Goal: Information Seeking & Learning: Learn about a topic

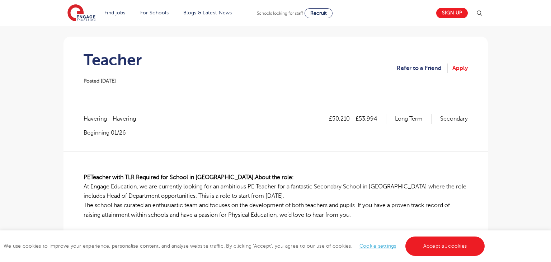
scroll to position [82, 0]
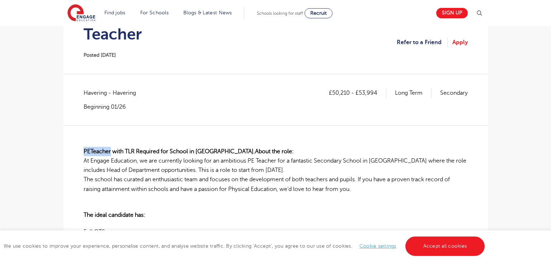
drag, startPoint x: 84, startPoint y: 150, endPoint x: 112, endPoint y: 150, distance: 28.0
click at [112, 150] on span "PE Teacher with TLR Required for School in [GEOGRAPHIC_DATA]. About the role: A…" at bounding box center [275, 170] width 383 height 44
copy span "PE Teacher"
click at [99, 91] on span "Havering - Havering" at bounding box center [114, 92] width 60 height 9
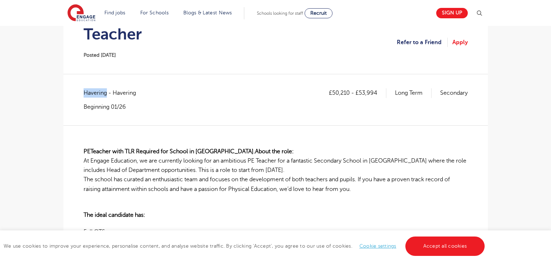
copy span "Havering"
drag, startPoint x: 333, startPoint y: 93, endPoint x: 348, endPoint y: 94, distance: 15.1
click at [348, 94] on p "£50,210 - £53,994" at bounding box center [357, 92] width 57 height 9
copy p "50,210"
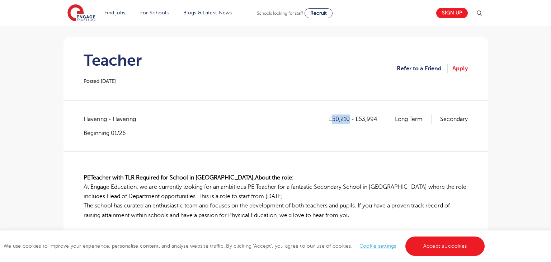
scroll to position [56, 0]
drag, startPoint x: 359, startPoint y: 119, endPoint x: 380, endPoint y: 119, distance: 20.4
click at [380, 119] on p "£50,210 - £53,994" at bounding box center [357, 118] width 57 height 9
copy p "53,994"
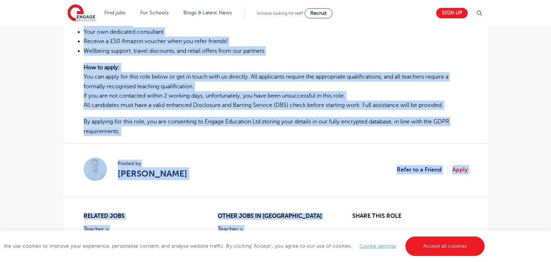
scroll to position [441, 0]
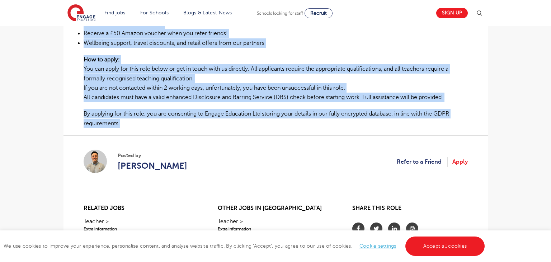
drag, startPoint x: 83, startPoint y: 141, endPoint x: 121, endPoint y: 123, distance: 42.5
copy div "PE Teacher with TLR Required for School in Rainham. About the role: At Engage E…"
drag, startPoint x: 185, startPoint y: 166, endPoint x: 111, endPoint y: 166, distance: 74.3
click at [111, 166] on section "Posted by Michael Darlow Refer to a Friend Apply" at bounding box center [276, 161] width 384 height 53
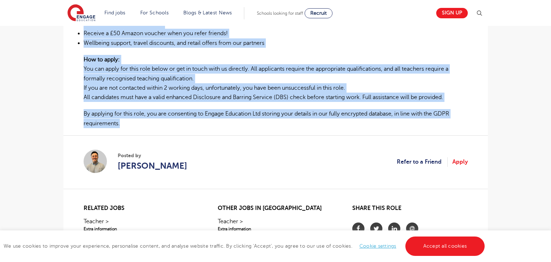
click at [191, 171] on section "Posted by Michael Darlow Refer to a Friend Apply" at bounding box center [276, 161] width 384 height 53
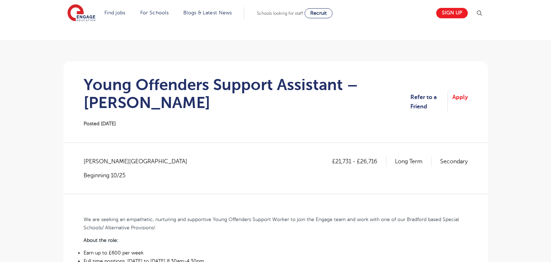
scroll to position [24, 0]
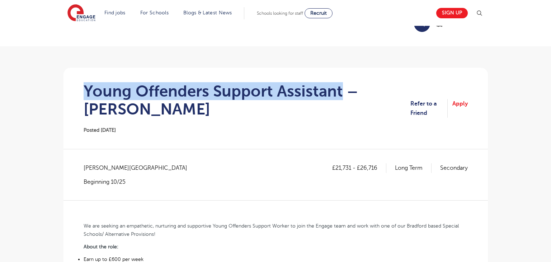
drag, startPoint x: 85, startPoint y: 94, endPoint x: 342, endPoint y: 90, distance: 256.9
click at [342, 90] on h1 "Young Offenders Support Assistant – Bradford" at bounding box center [247, 100] width 327 height 36
copy h1 "Young Offenders Support Assistant"
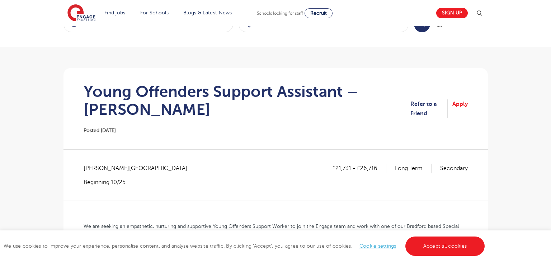
click at [101, 164] on span "Bradford - Bradford" at bounding box center [139, 168] width 111 height 9
copy span "Bradford"
drag, startPoint x: 335, startPoint y: 168, endPoint x: 350, endPoint y: 168, distance: 14.3
click at [350, 168] on p "£21,731 - £26,716" at bounding box center [359, 168] width 54 height 9
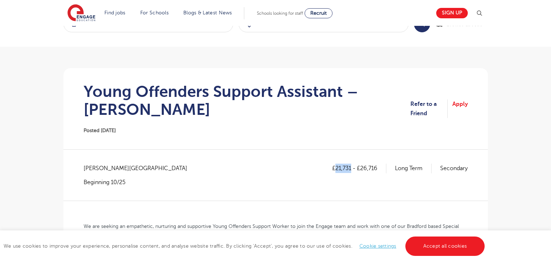
copy p "21,731"
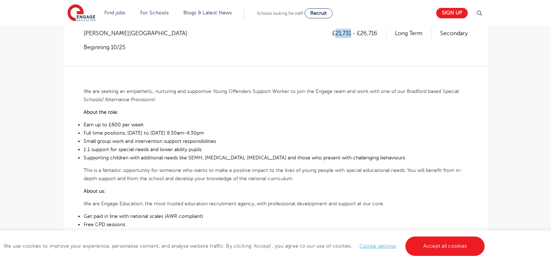
scroll to position [161, 0]
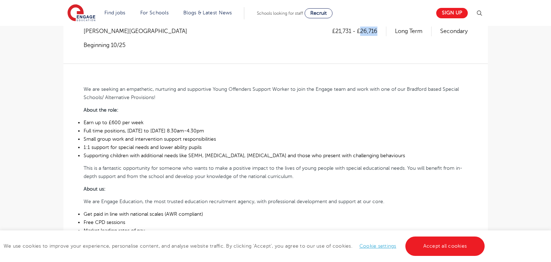
drag, startPoint x: 361, startPoint y: 29, endPoint x: 378, endPoint y: 30, distance: 18.0
click at [378, 30] on p "£21,731 - £26,716" at bounding box center [359, 31] width 54 height 9
copy p "26,716"
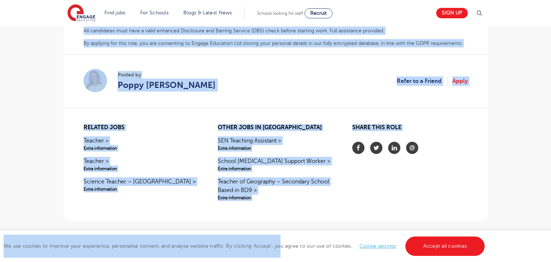
scroll to position [451, 0]
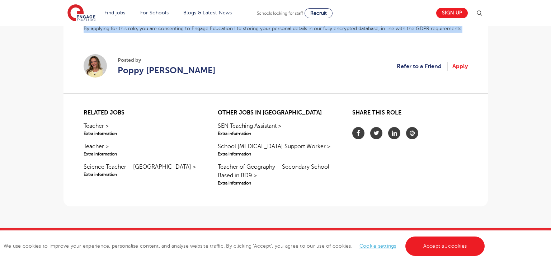
drag, startPoint x: 84, startPoint y: 89, endPoint x: 466, endPoint y: 28, distance: 386.4
copy div "We are seeking an empathetic, nurturing and supportive Young Offenders Support …"
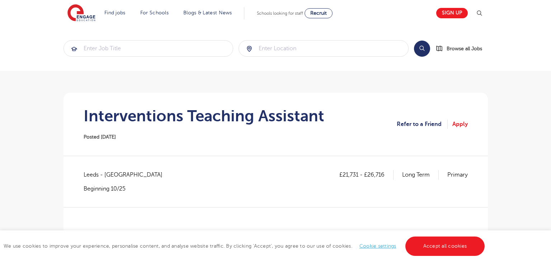
scroll to position [139, 0]
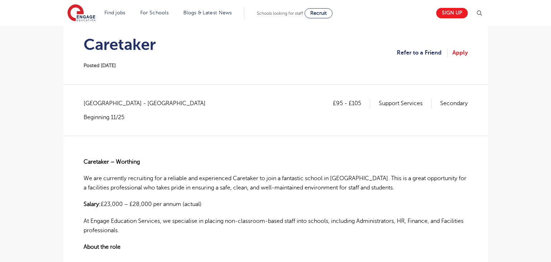
scroll to position [69, 0]
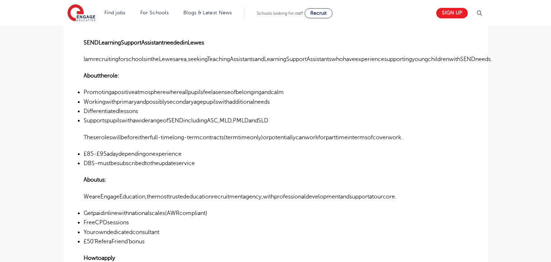
scroll to position [161, 0]
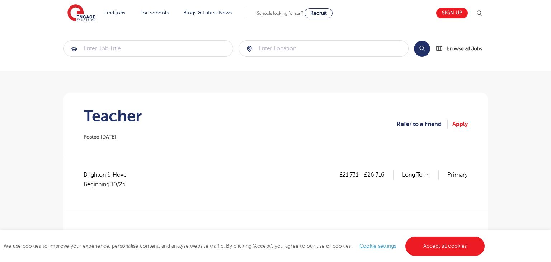
scroll to position [141, 0]
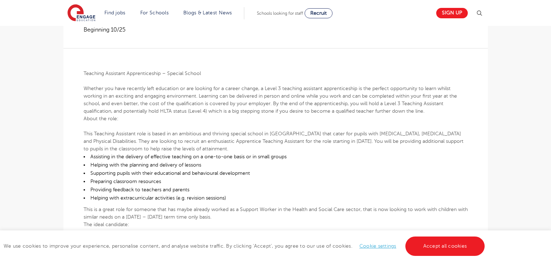
scroll to position [69, 0]
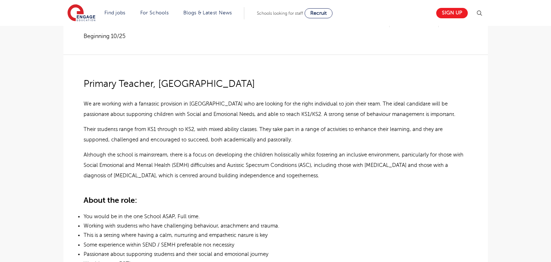
scroll to position [174, 0]
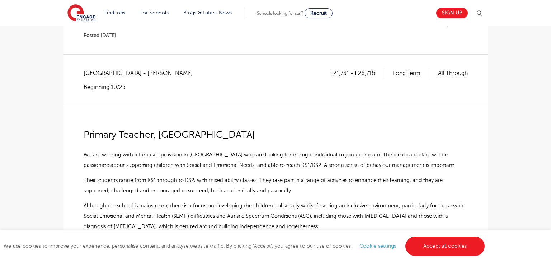
scroll to position [65, 0]
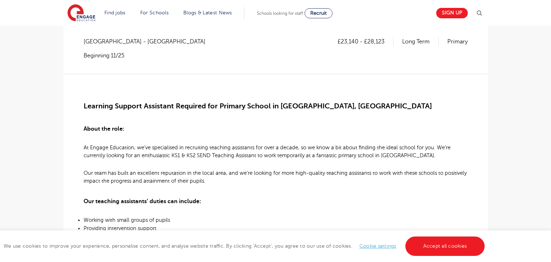
scroll to position [157, 0]
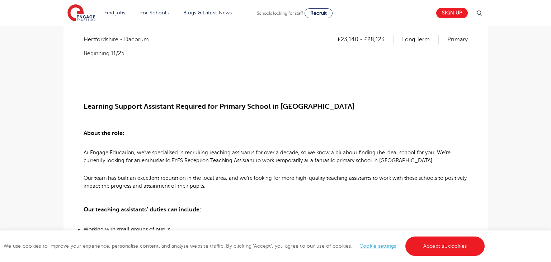
scroll to position [152, 0]
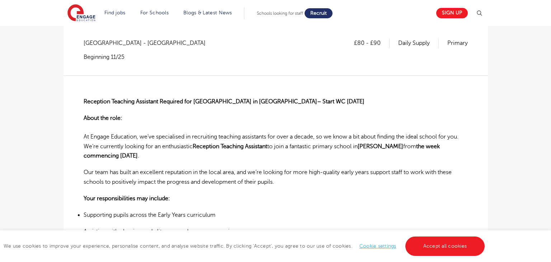
scroll to position [150, 0]
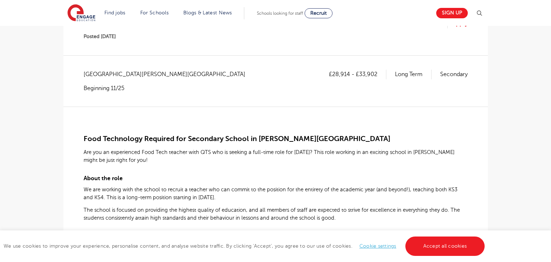
scroll to position [248, 0]
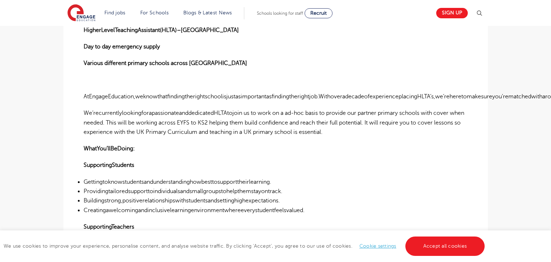
scroll to position [218, 0]
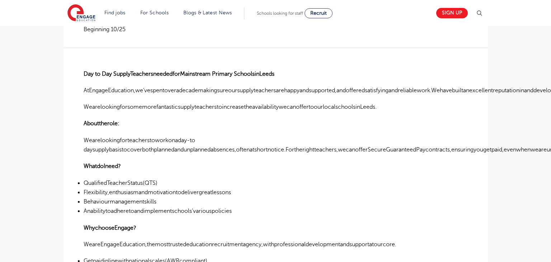
scroll to position [60, 0]
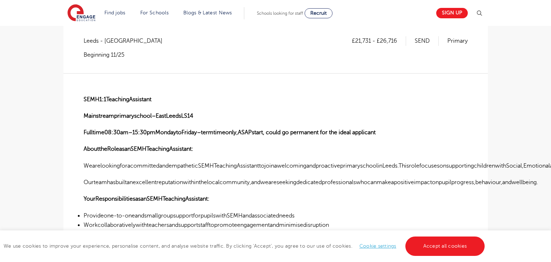
scroll to position [153, 0]
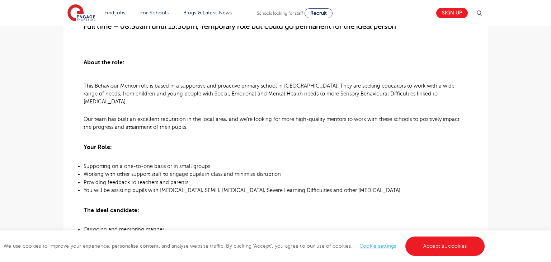
scroll to position [348, 0]
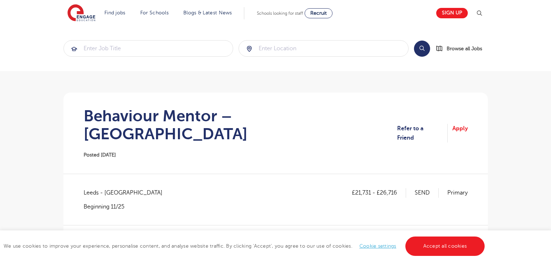
scroll to position [191, 0]
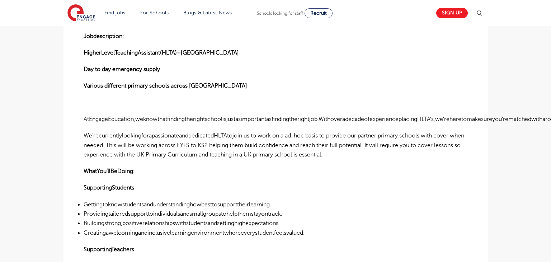
scroll to position [197, 0]
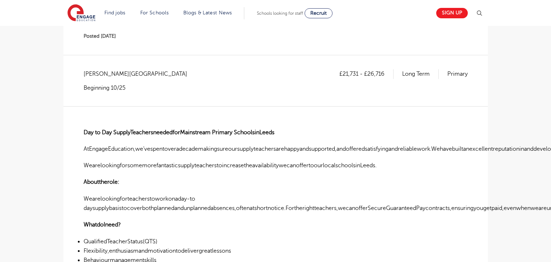
scroll to position [119, 0]
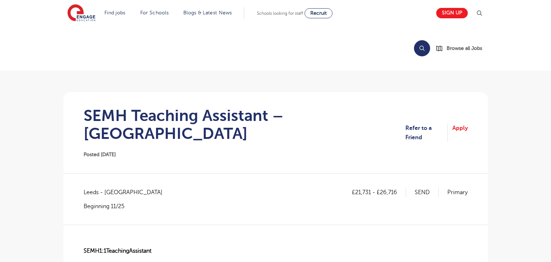
scroll to position [133, 0]
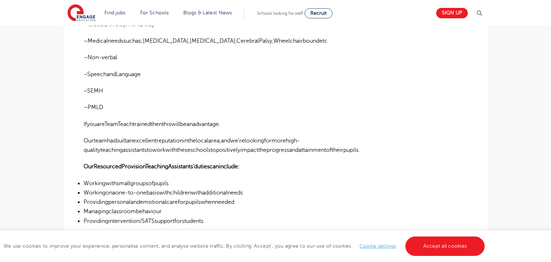
scroll to position [366, 0]
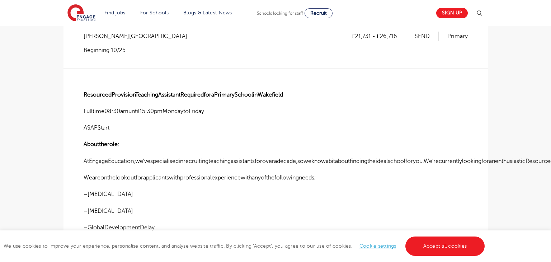
scroll to position [156, 0]
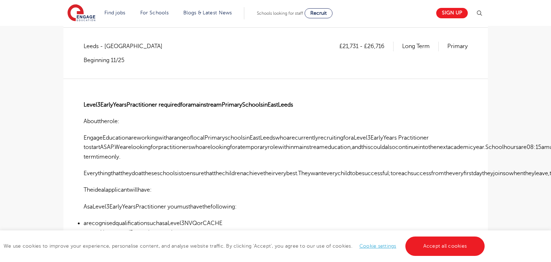
scroll to position [149, 0]
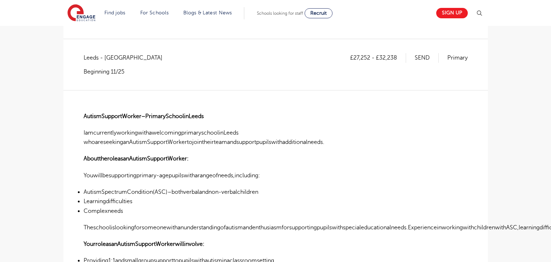
scroll to position [135, 0]
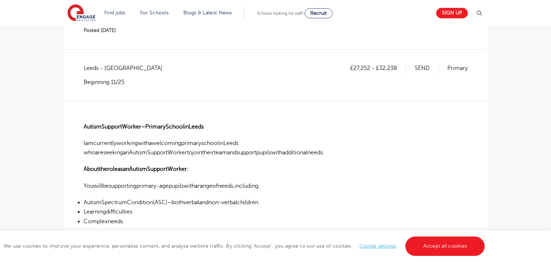
scroll to position [159, 0]
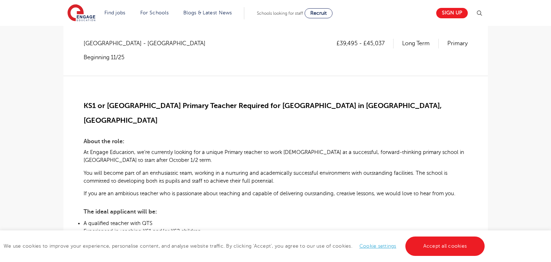
scroll to position [132, 0]
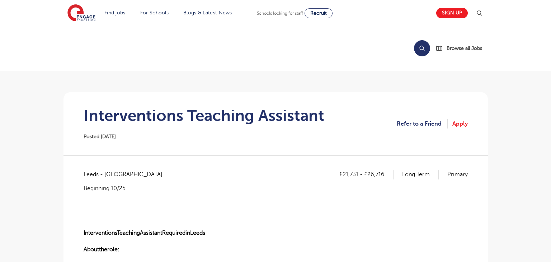
scroll to position [197, 0]
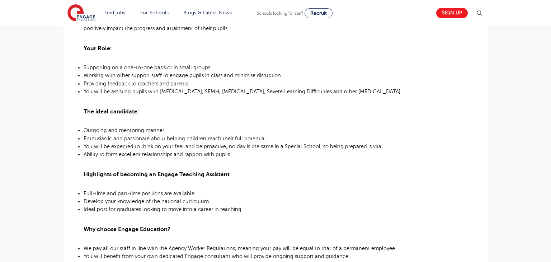
scroll to position [270, 0]
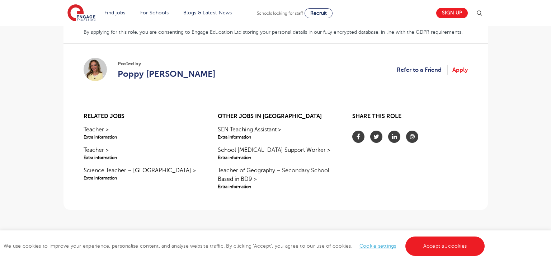
scroll to position [363, 0]
